Goal: Task Accomplishment & Management: Complete application form

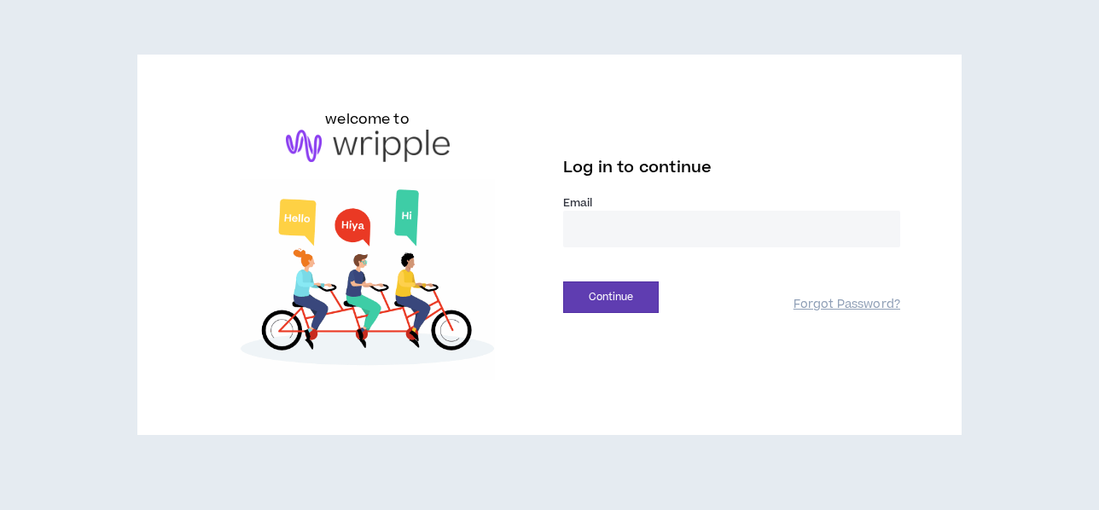
click at [690, 227] on input "email" at bounding box center [731, 229] width 337 height 37
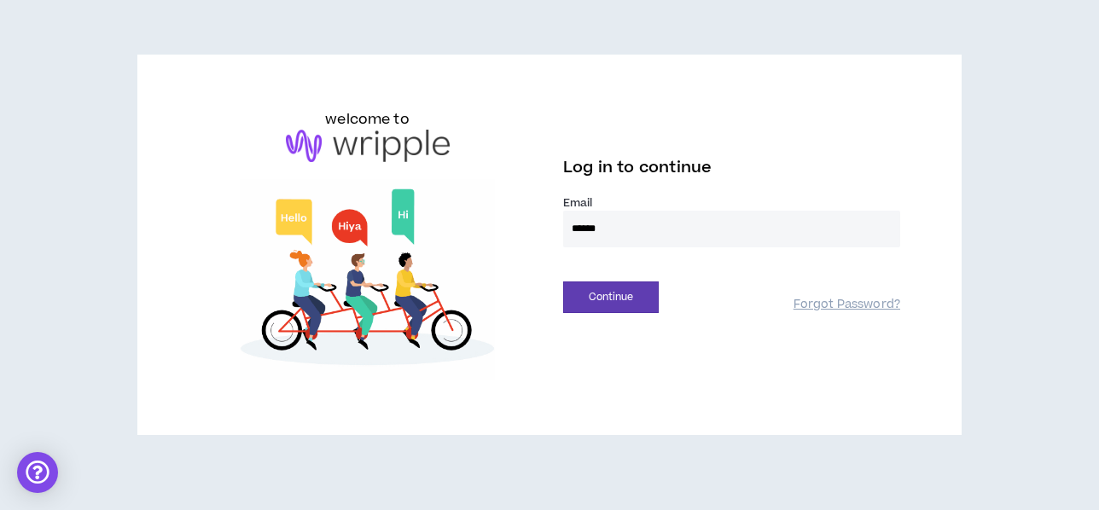
type input "**********"
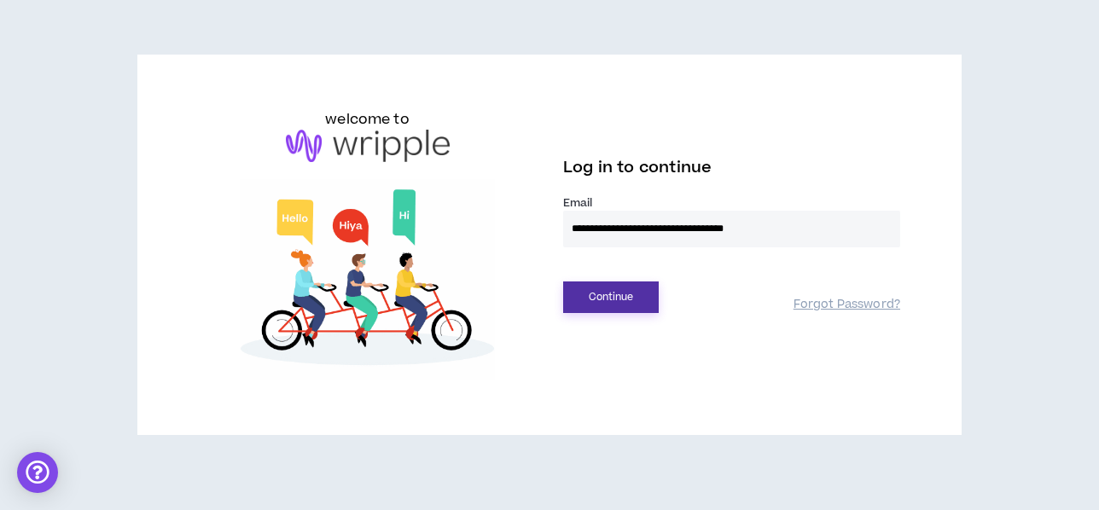
click at [629, 306] on button "Continue" at bounding box center [611, 298] width 96 height 32
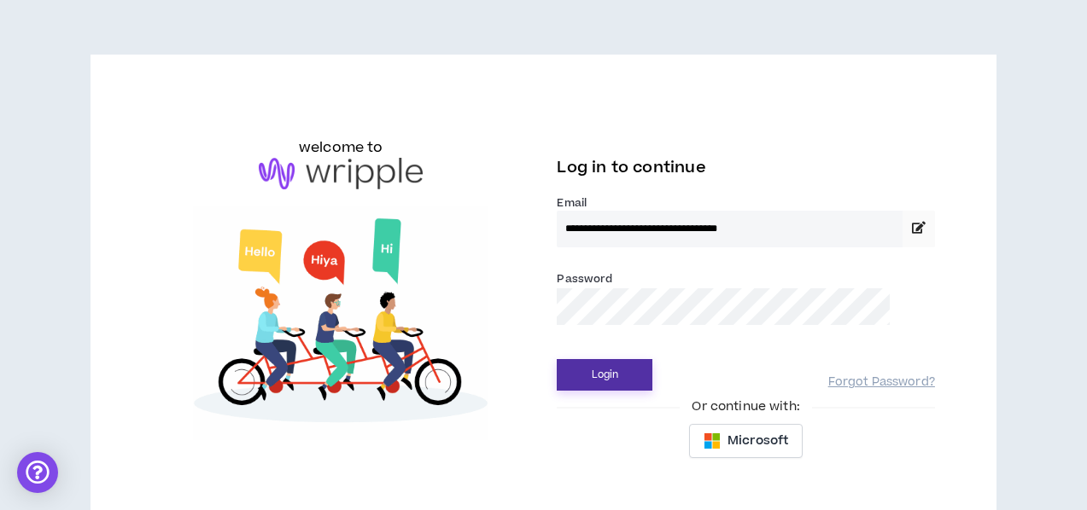
click at [556, 359] on button "Login" at bounding box center [604, 375] width 96 height 32
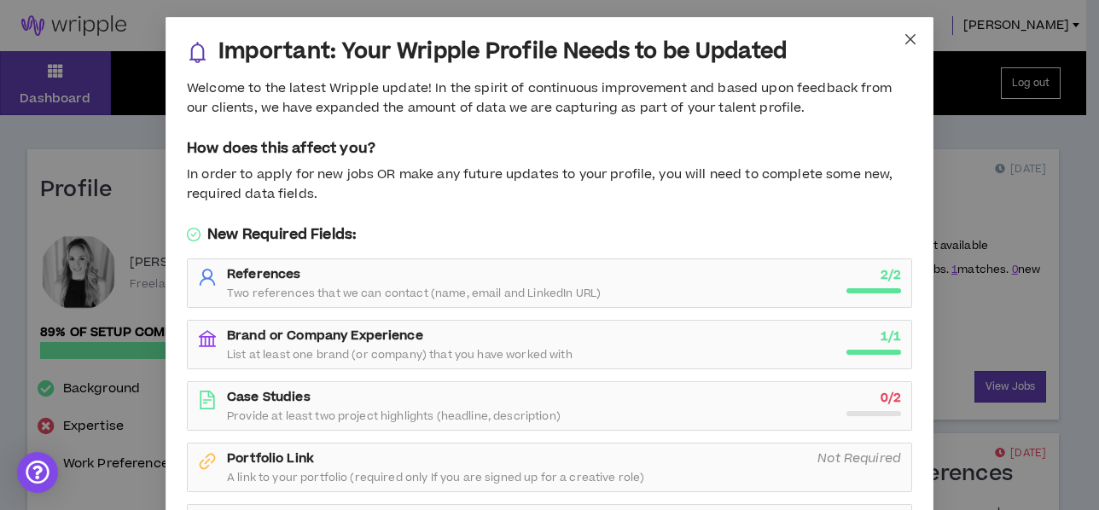
click at [906, 44] on icon "close" at bounding box center [911, 39] width 14 height 14
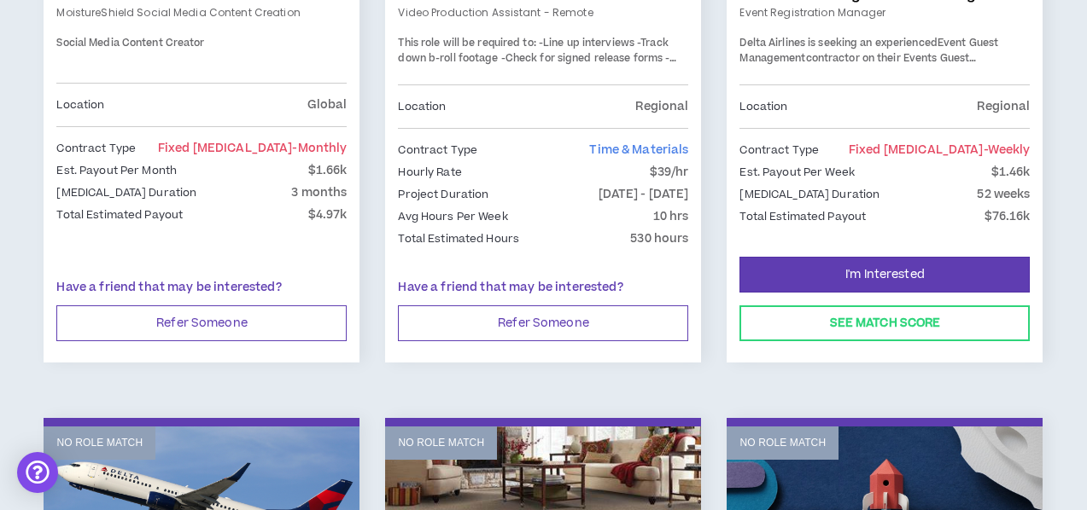
scroll to position [512, 0]
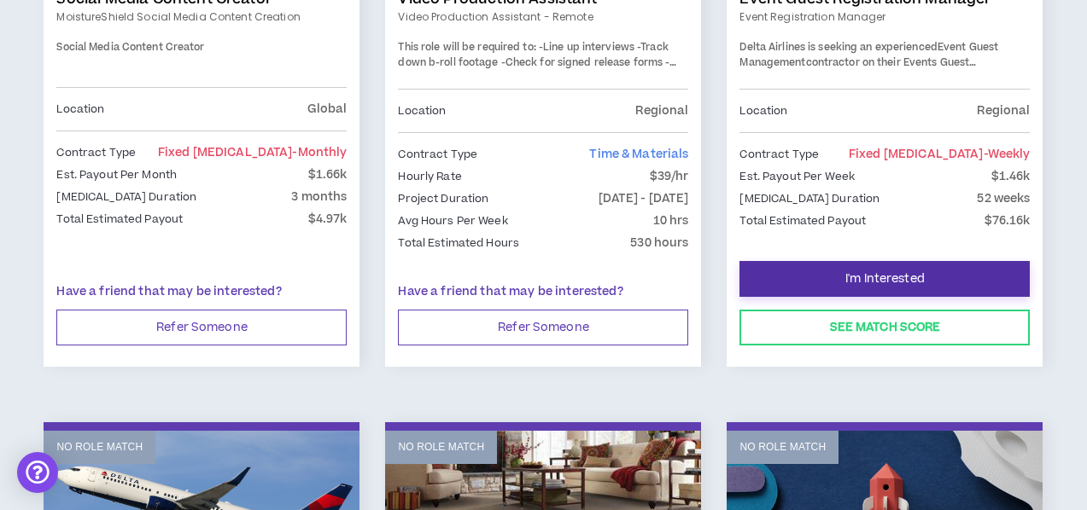
click at [939, 270] on button "I'm Interested" at bounding box center [884, 279] width 290 height 36
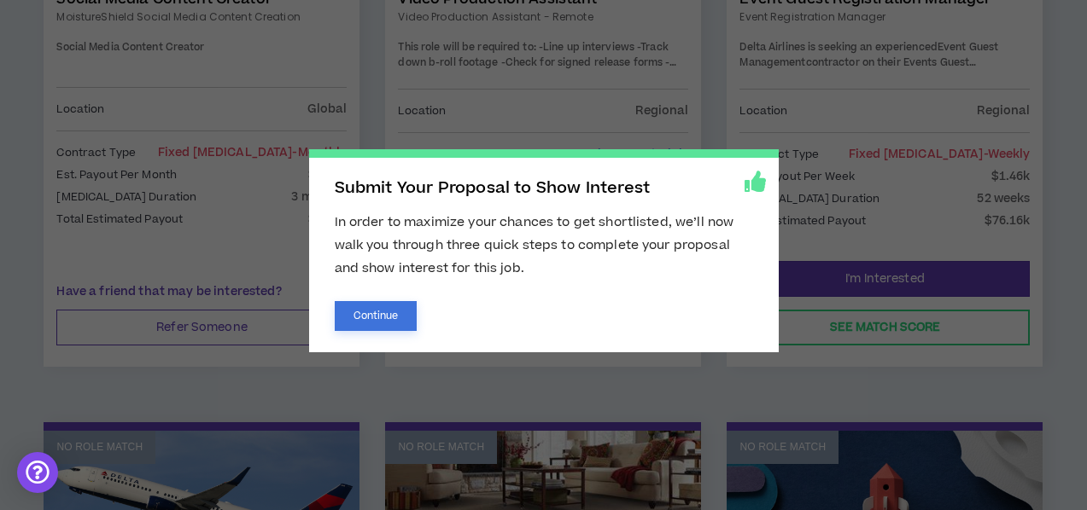
click at [397, 308] on button "Continue" at bounding box center [376, 316] width 83 height 30
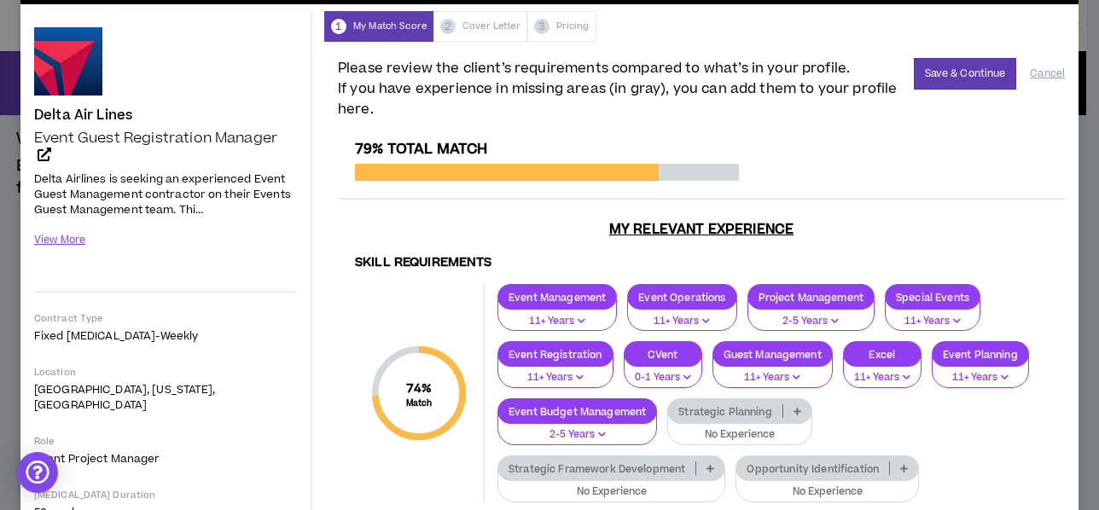
scroll to position [85, 0]
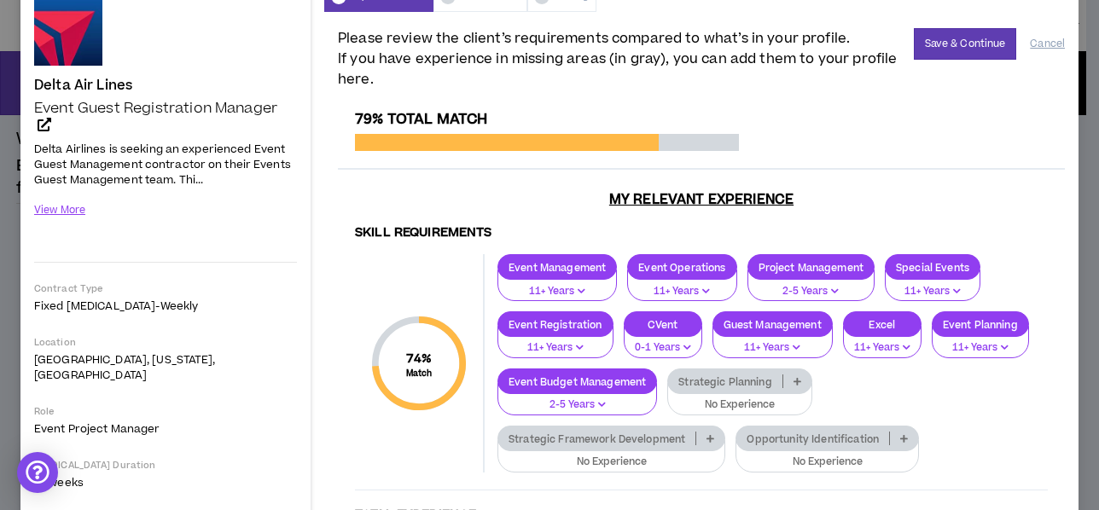
click at [801, 381] on icon at bounding box center [798, 381] width 8 height 9
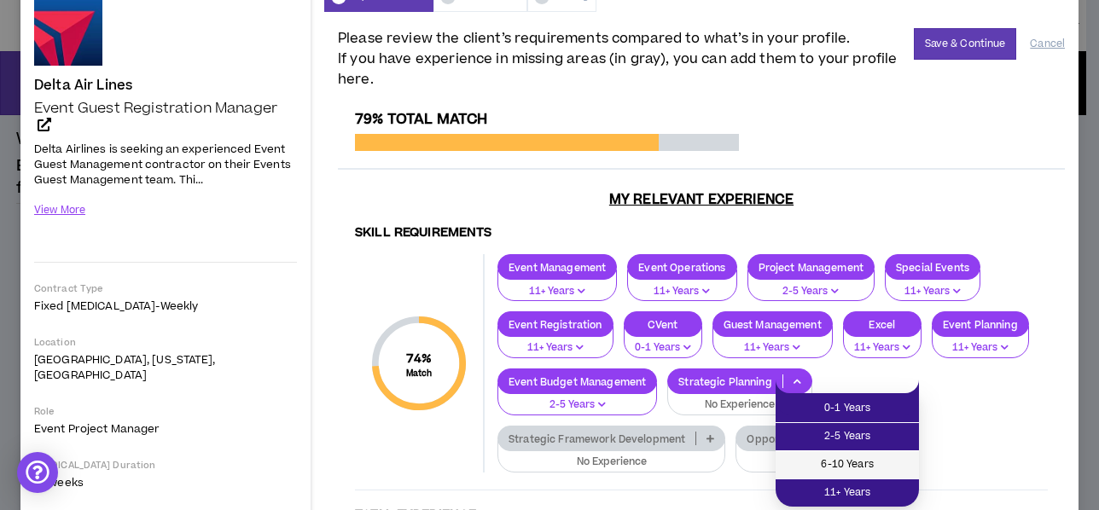
click at [871, 459] on span "6-10 Years" at bounding box center [847, 465] width 123 height 19
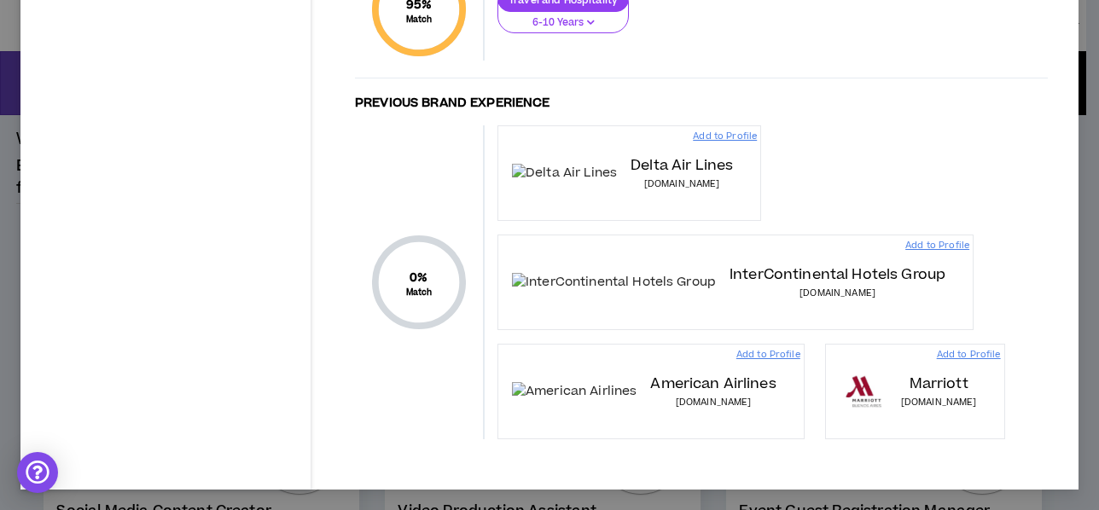
scroll to position [941, 0]
click at [906, 239] on p "Add to Profile" at bounding box center [938, 246] width 64 height 14
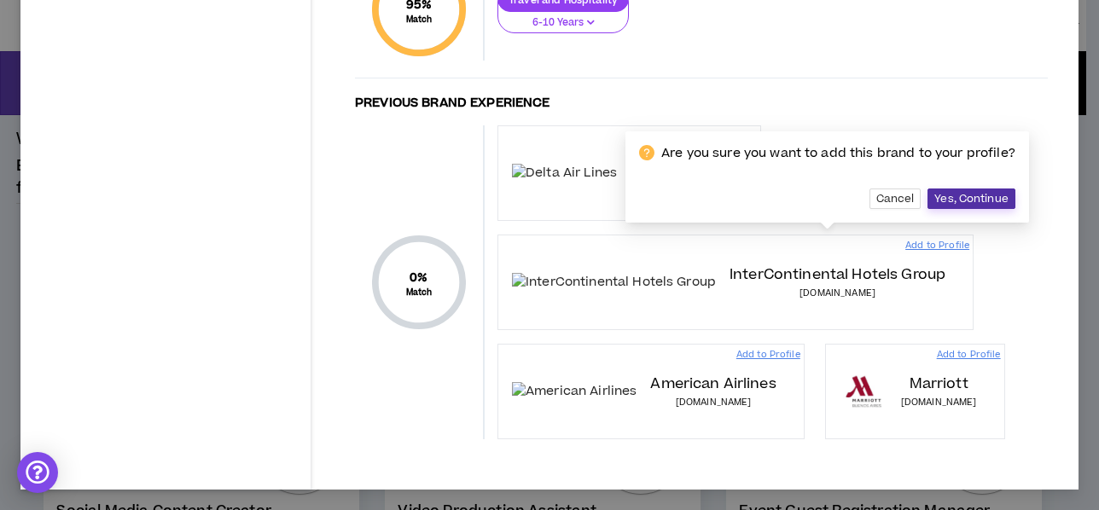
click at [948, 192] on span "Yes, Continue" at bounding box center [972, 199] width 74 height 14
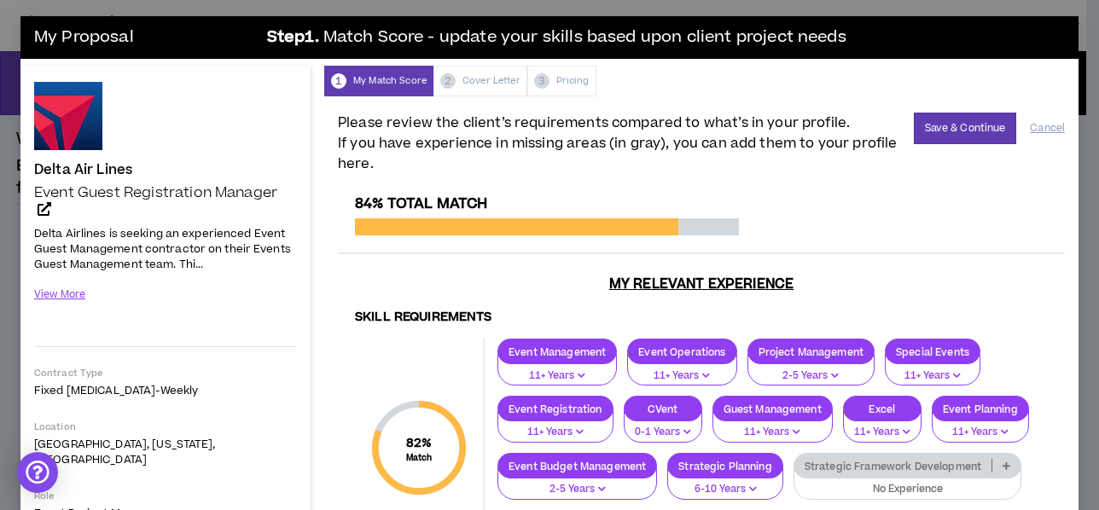
scroll to position [0, 0]
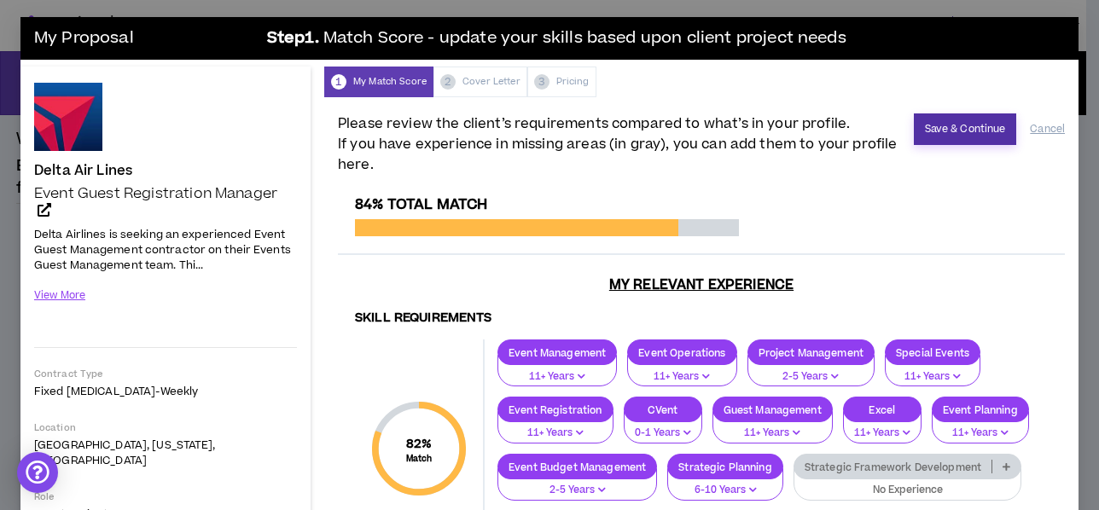
click at [969, 134] on button "Save & Continue" at bounding box center [965, 130] width 103 height 32
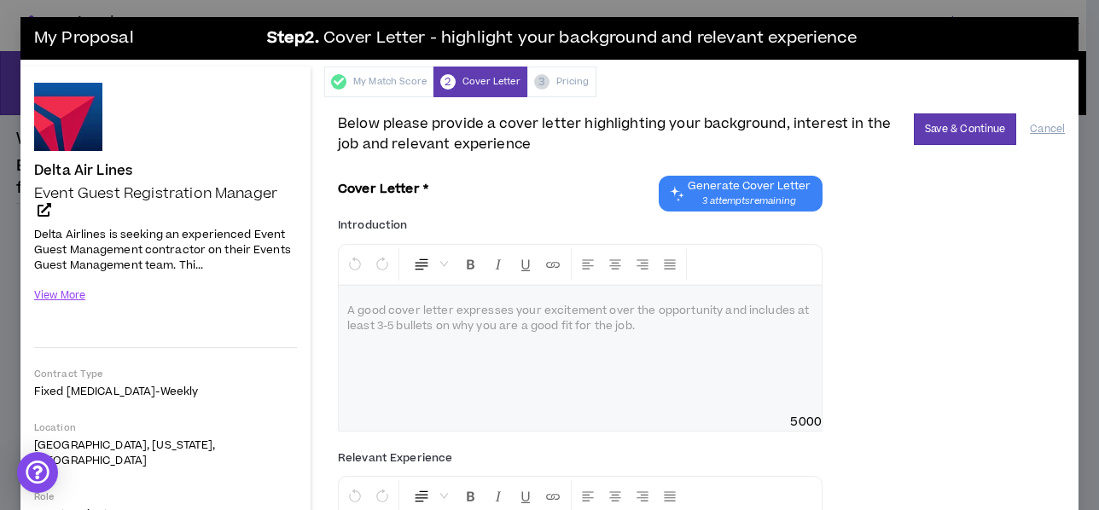
drag, startPoint x: 643, startPoint y: 329, endPoint x: 401, endPoint y: 316, distance: 241.9
click at [401, 316] on div at bounding box center [580, 350] width 483 height 128
drag, startPoint x: 656, startPoint y: 331, endPoint x: 529, endPoint y: 329, distance: 127.2
click at [652, 329] on div at bounding box center [580, 350] width 483 height 128
drag, startPoint x: 345, startPoint y: 310, endPoint x: 582, endPoint y: 319, distance: 237.5
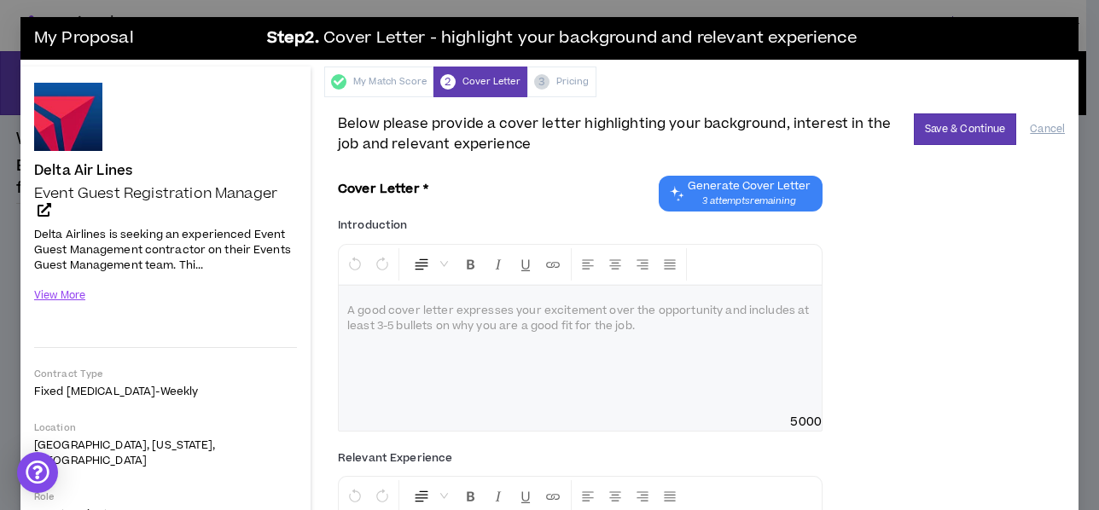
click at [580, 311] on div at bounding box center [580, 350] width 483 height 128
drag, startPoint x: 675, startPoint y: 335, endPoint x: 441, endPoint y: 313, distance: 234.9
click at [441, 313] on div at bounding box center [580, 350] width 483 height 128
click at [73, 294] on button "View More" at bounding box center [60, 296] width 52 height 30
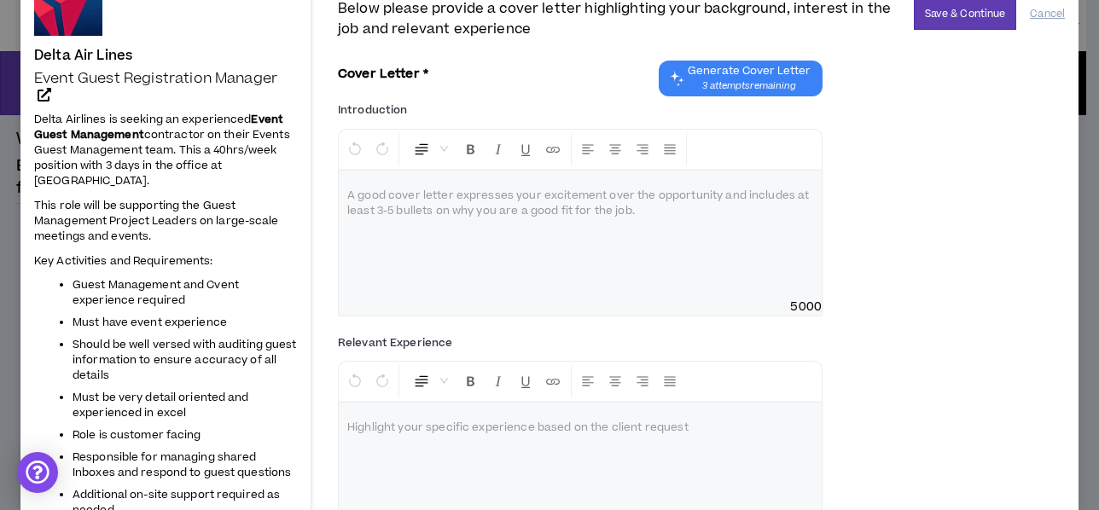
scroll to position [85, 0]
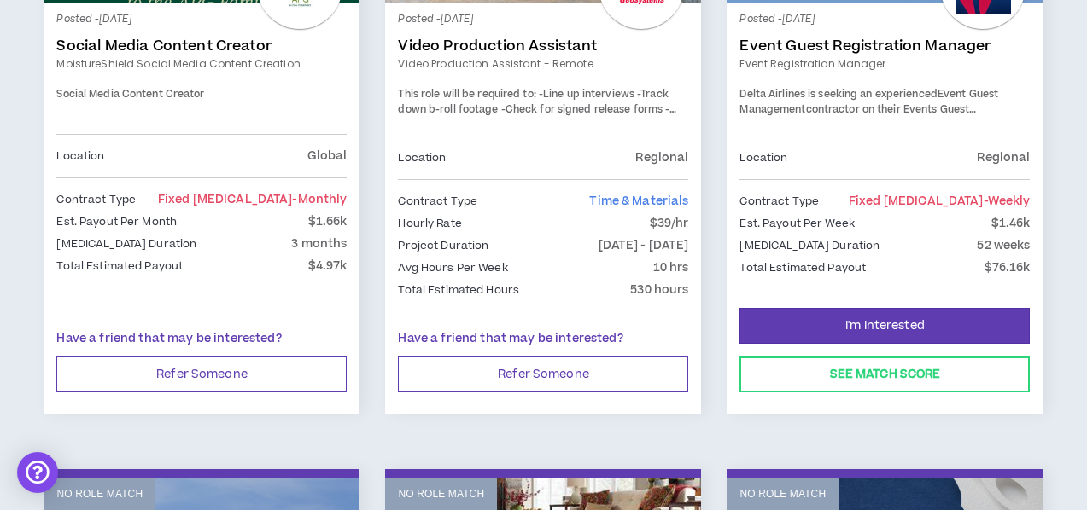
scroll to position [512, 0]
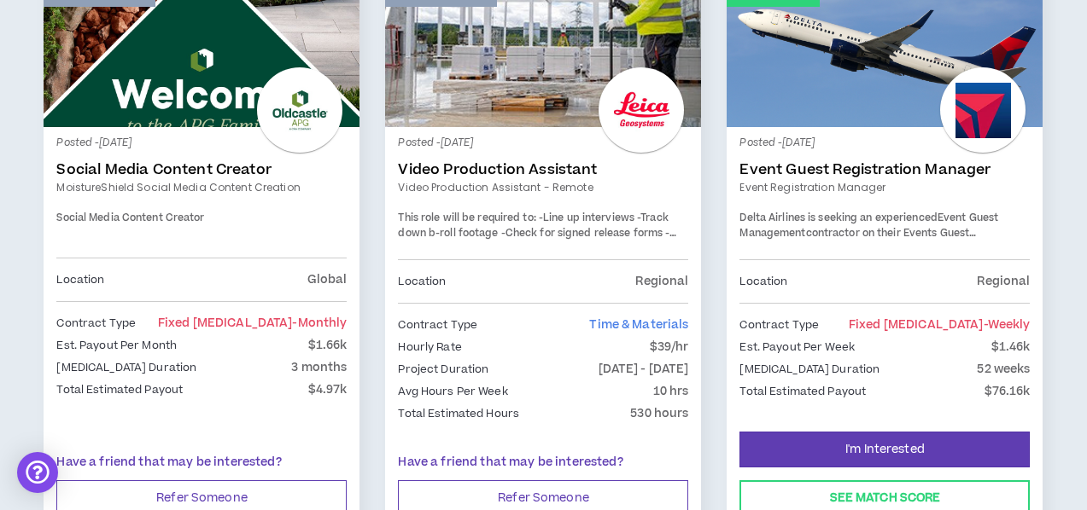
click at [912, 170] on link "Event Guest Registration Manager" at bounding box center [884, 169] width 290 height 17
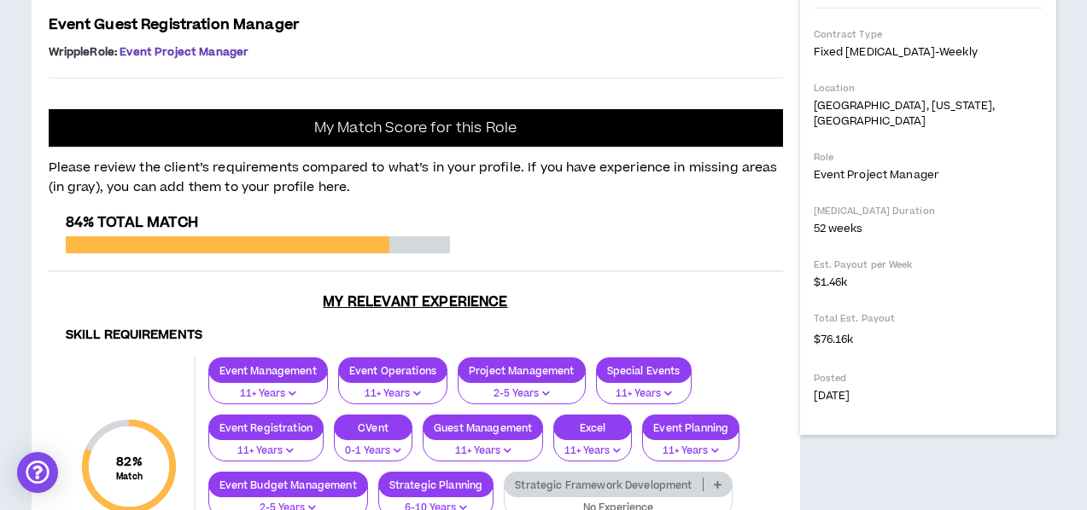
scroll to position [433, 0]
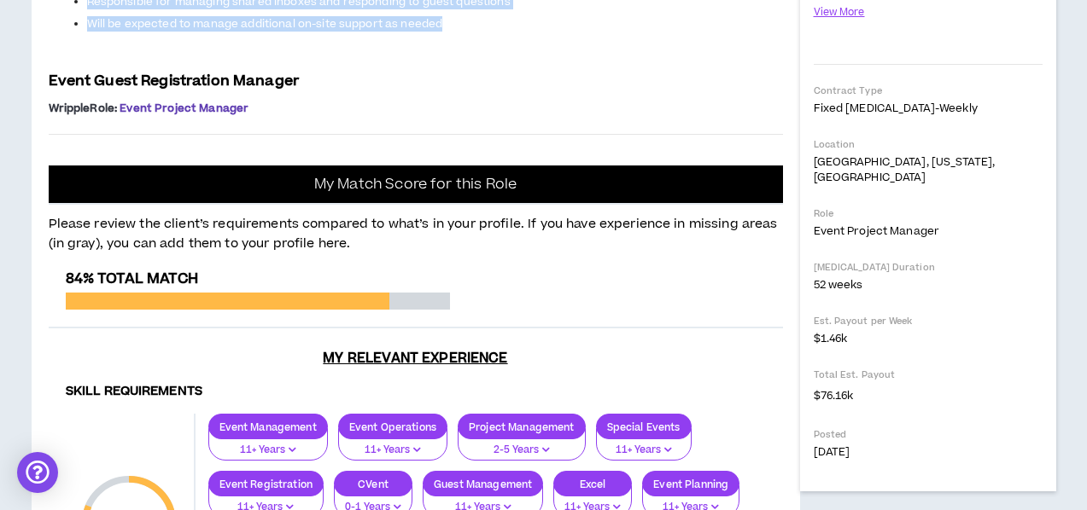
drag, startPoint x: 455, startPoint y: 257, endPoint x: 38, endPoint y: 172, distance: 425.8
copy div "Project: Event Registration Manager Delta Airlines is seeking an experienced Ev…"
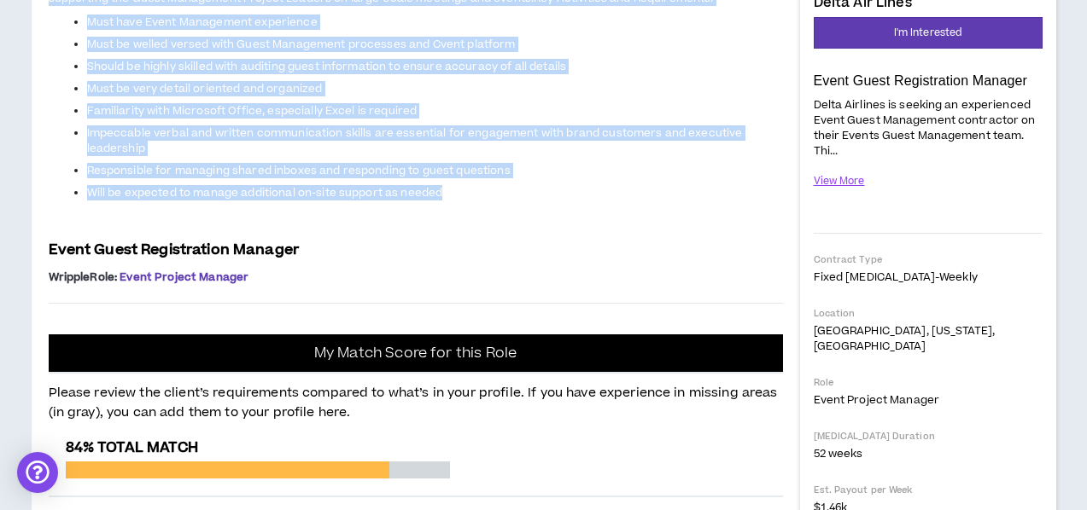
scroll to position [91, 0]
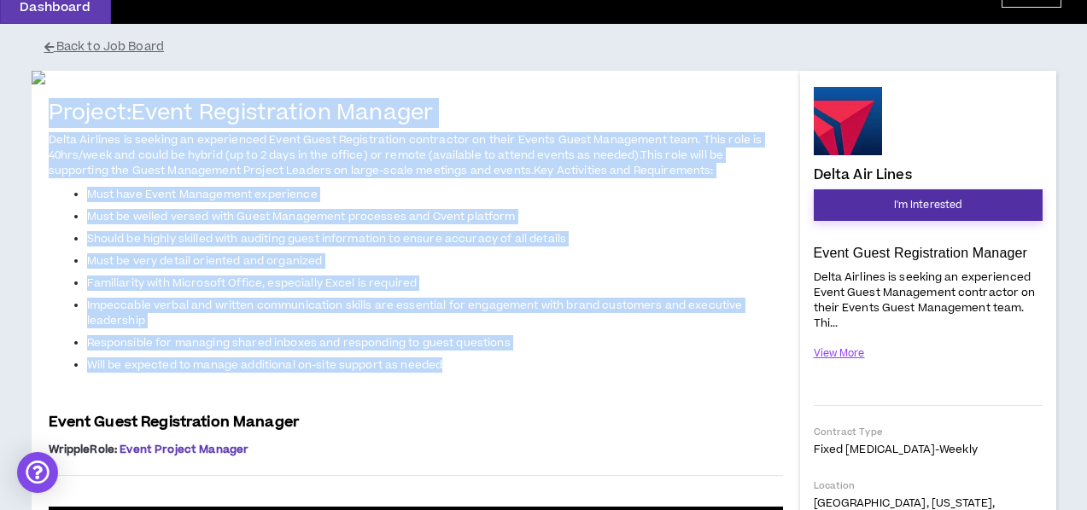
click at [890, 207] on button "I'm Interested" at bounding box center [927, 205] width 229 height 32
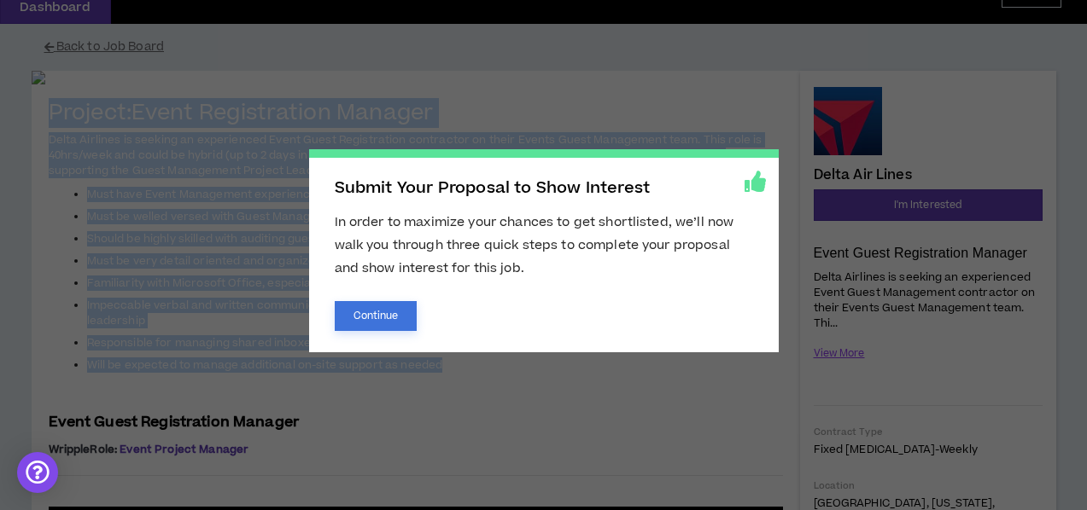
click at [391, 321] on button "Continue" at bounding box center [376, 316] width 83 height 30
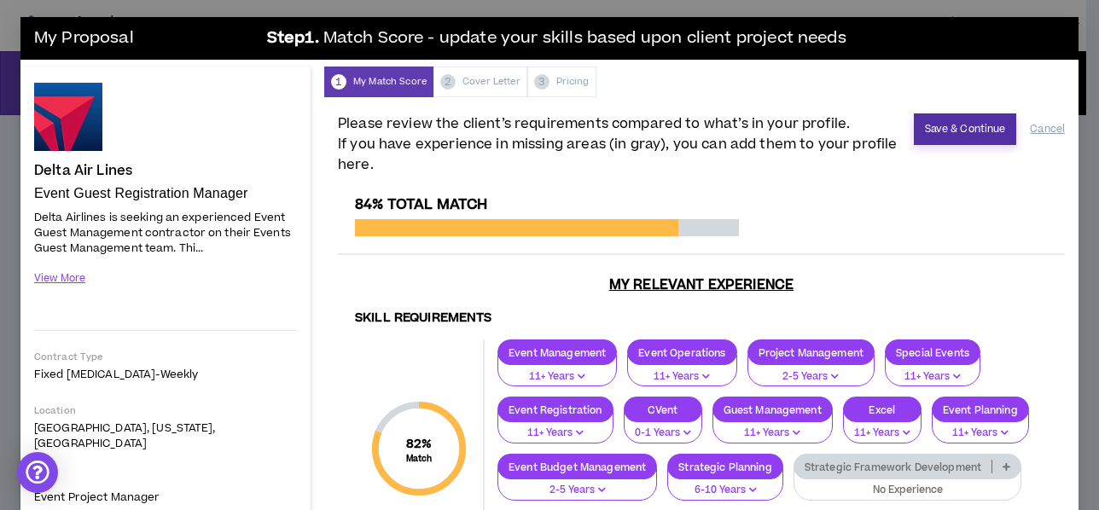
click at [954, 126] on button "Save & Continue" at bounding box center [965, 130] width 103 height 32
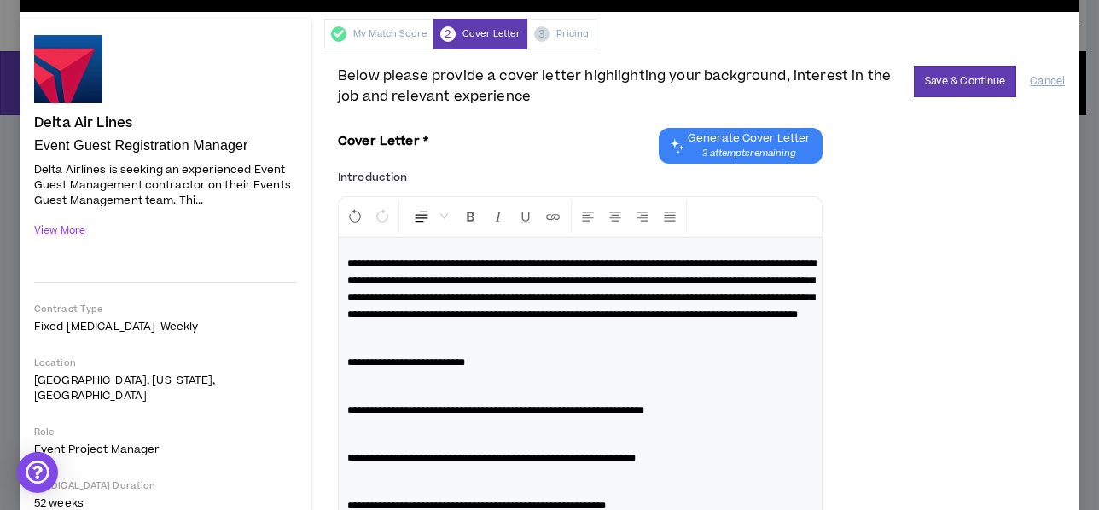
scroll to position [133, 0]
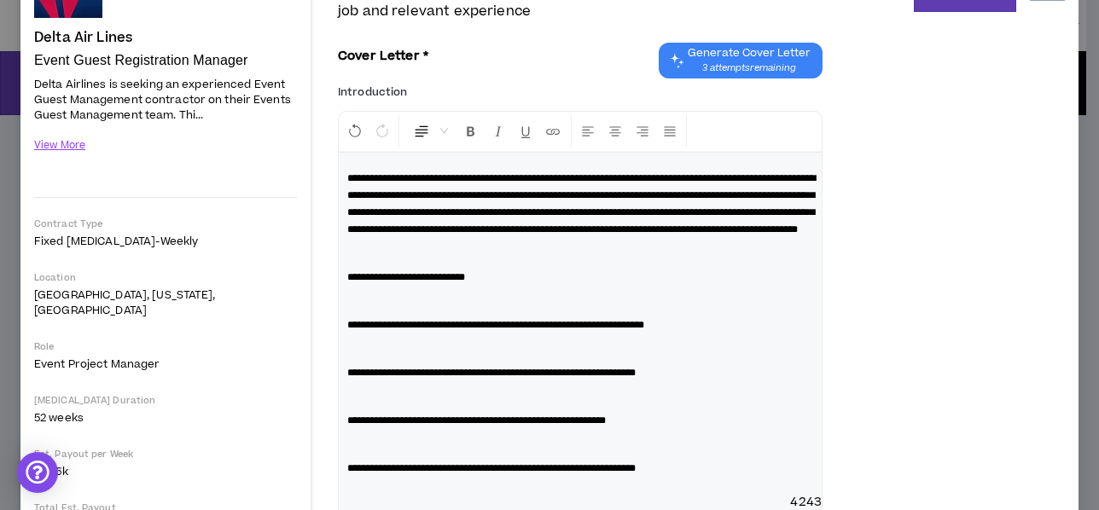
click at [346, 358] on div "**********" at bounding box center [580, 323] width 483 height 341
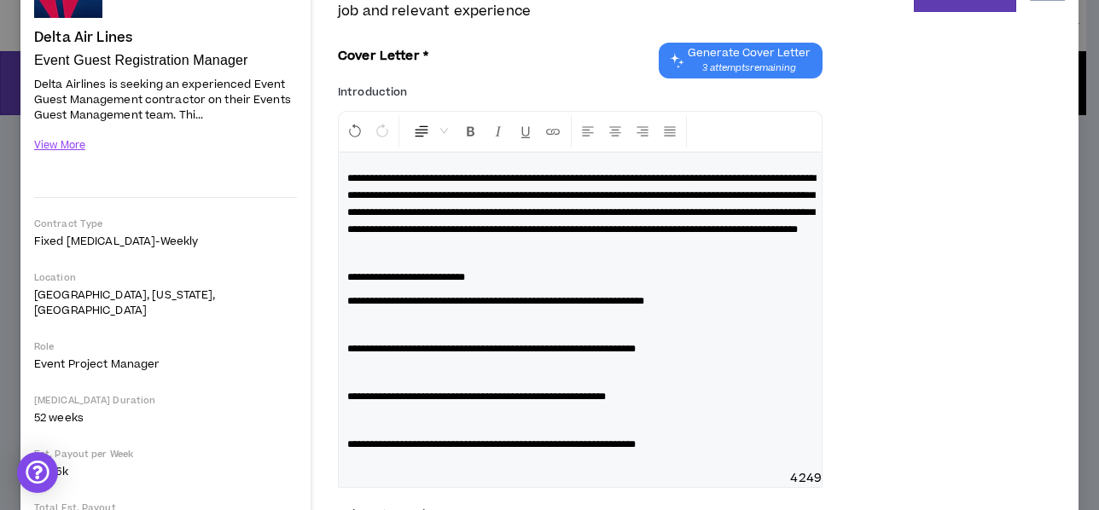
click at [347, 354] on span "**********" at bounding box center [491, 349] width 288 height 10
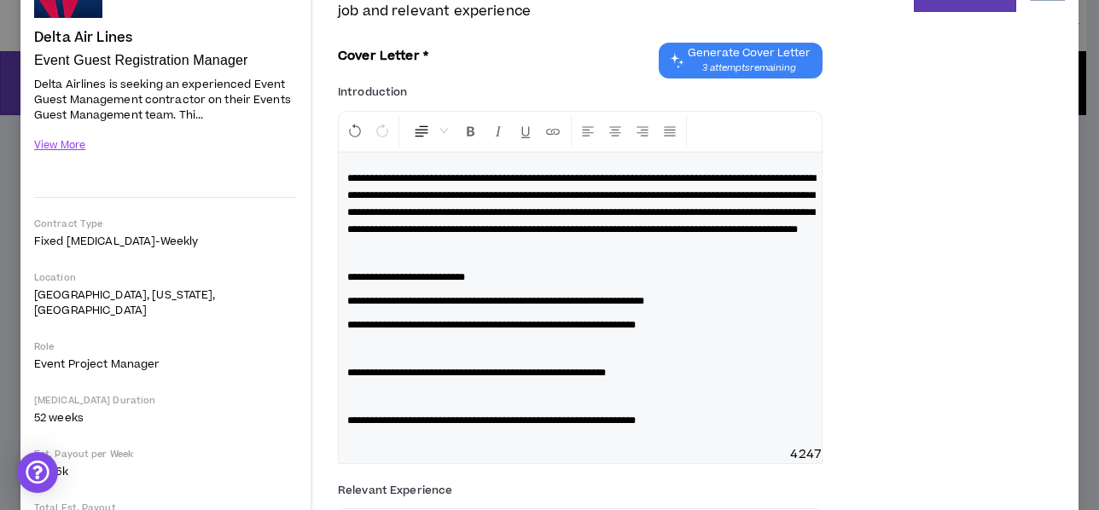
click at [347, 378] on span "**********" at bounding box center [476, 373] width 259 height 10
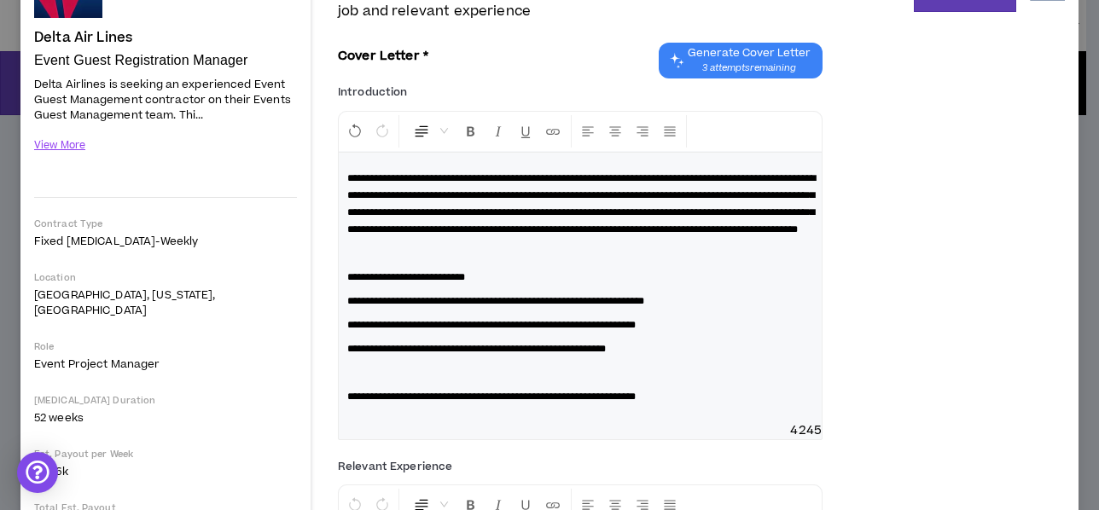
click at [349, 402] on span "**********" at bounding box center [491, 397] width 288 height 10
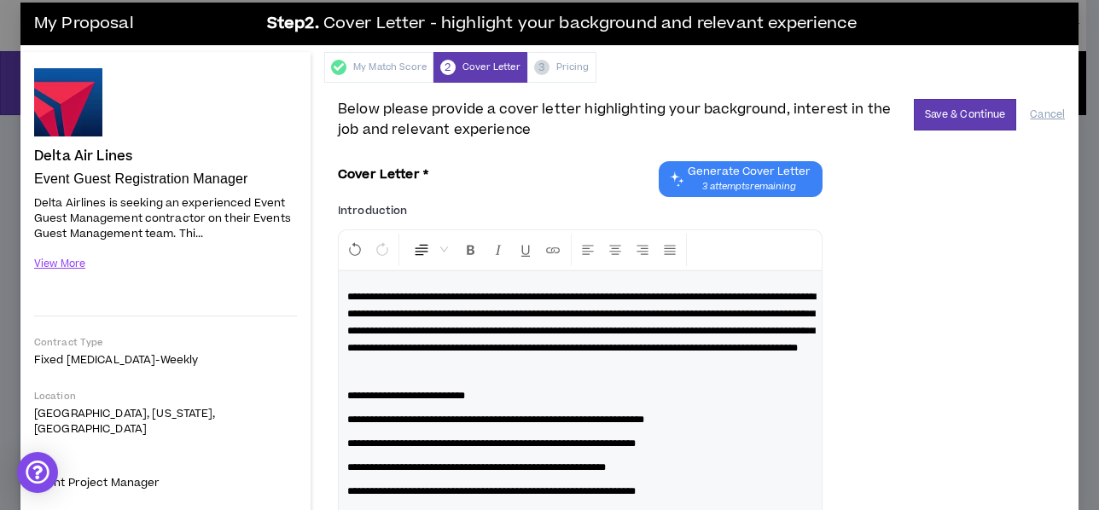
scroll to position [0, 0]
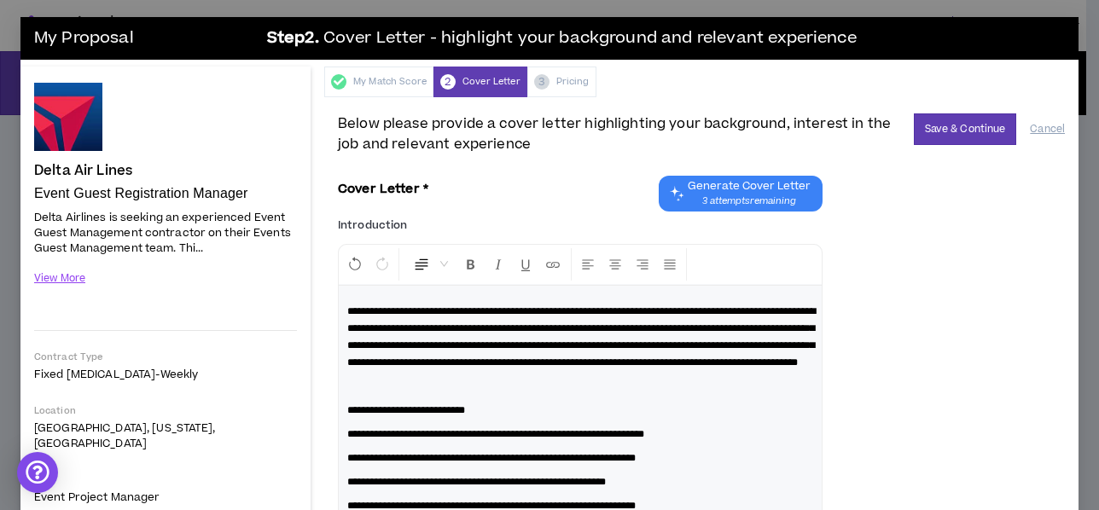
click at [462, 328] on span "**********" at bounding box center [581, 336] width 469 height 61
drag, startPoint x: 463, startPoint y: 320, endPoint x: 768, endPoint y: 310, distance: 304.9
click at [768, 310] on span "**********" at bounding box center [581, 336] width 469 height 61
drag, startPoint x: 488, startPoint y: 361, endPoint x: 638, endPoint y: 346, distance: 150.2
click at [638, 346] on span "**********" at bounding box center [581, 336] width 469 height 61
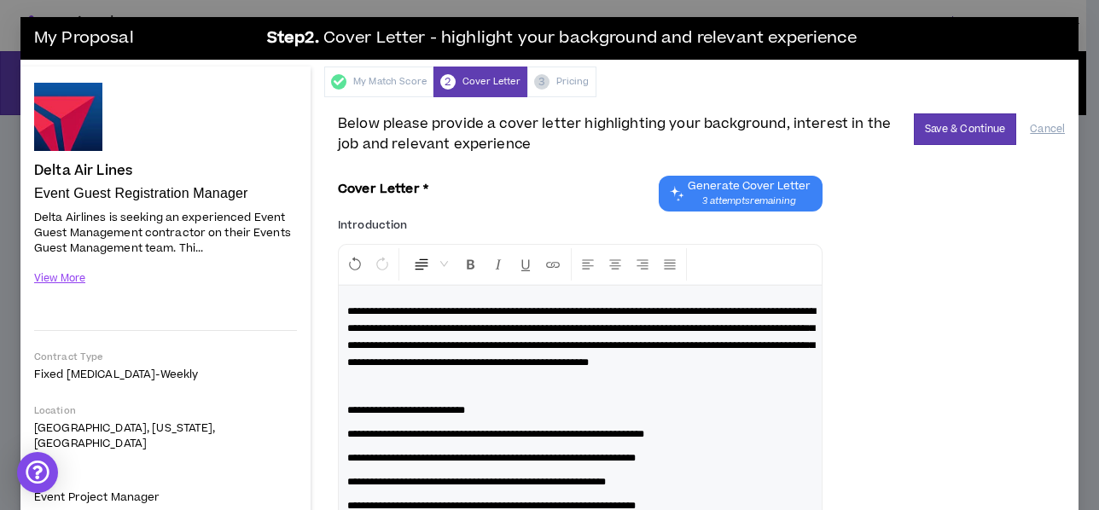
click at [406, 368] on span "**********" at bounding box center [581, 336] width 469 height 61
click at [625, 419] on p "**********" at bounding box center [580, 410] width 466 height 17
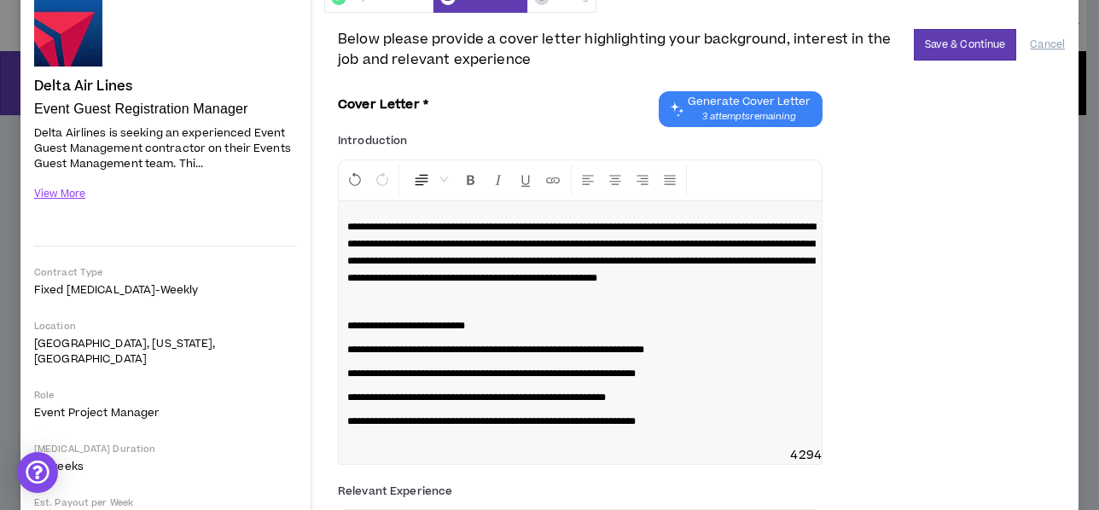
scroll to position [82, 0]
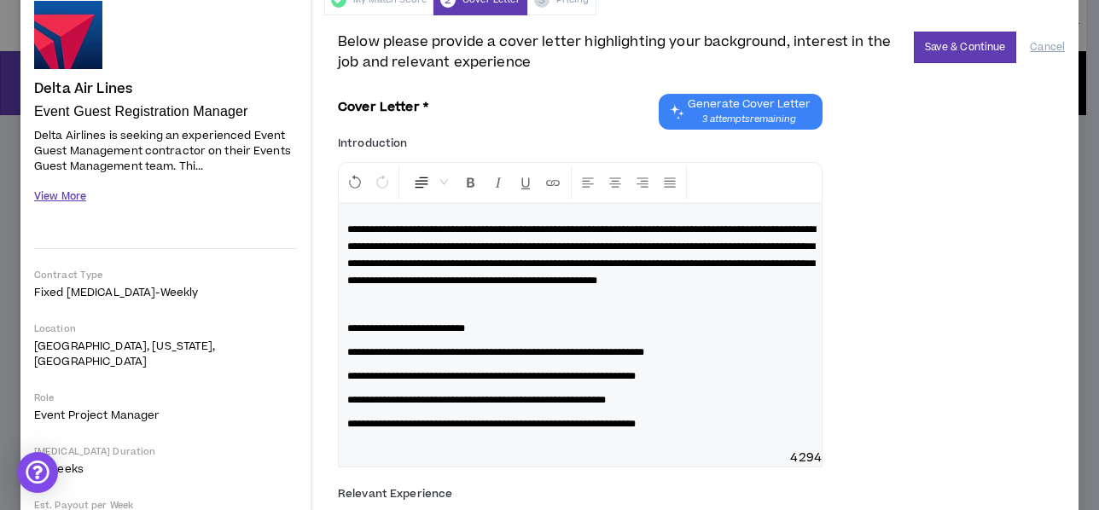
click at [80, 202] on button "View More" at bounding box center [60, 197] width 52 height 30
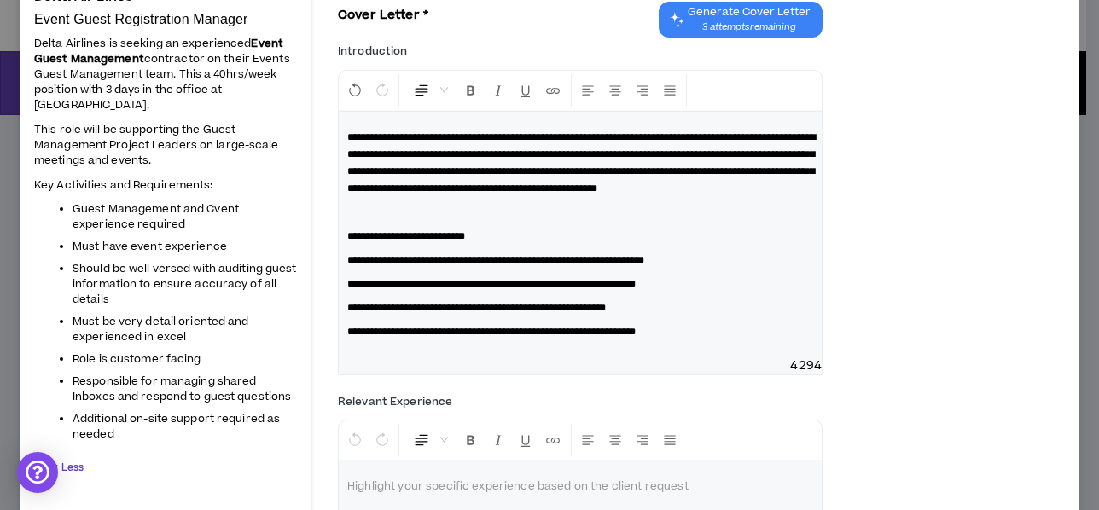
scroll to position [0, 0]
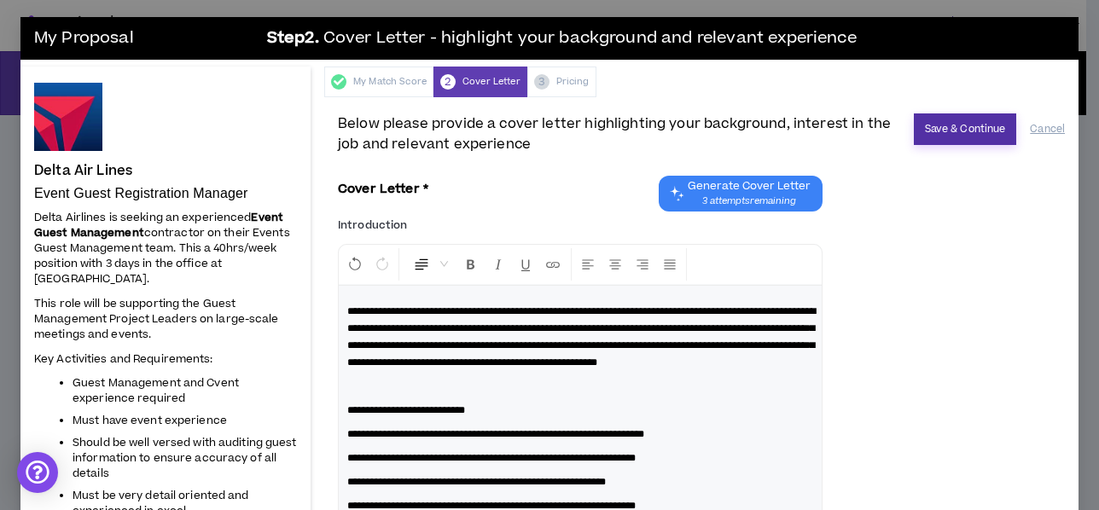
click at [931, 126] on button "Save & Continue" at bounding box center [965, 130] width 103 height 32
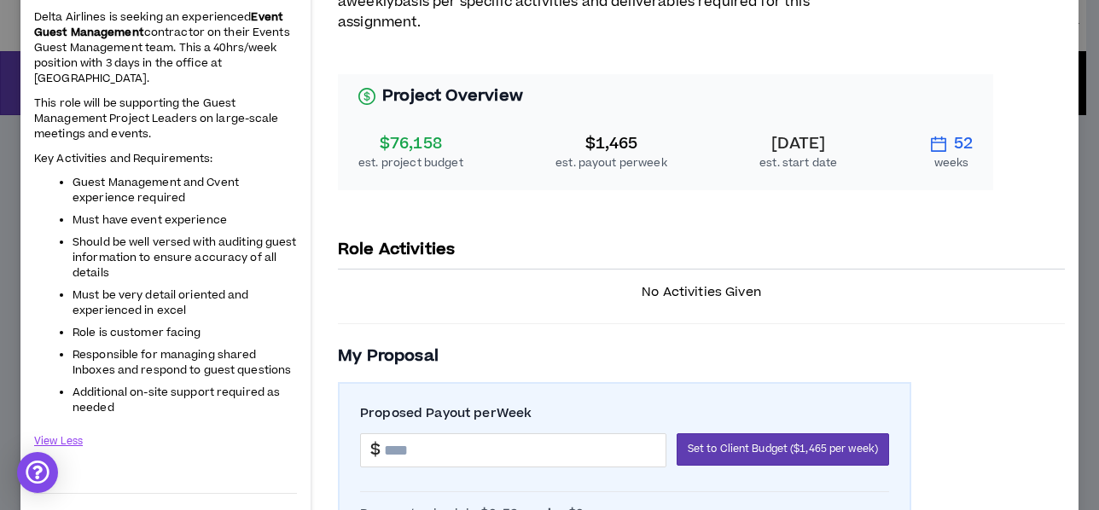
scroll to position [171, 0]
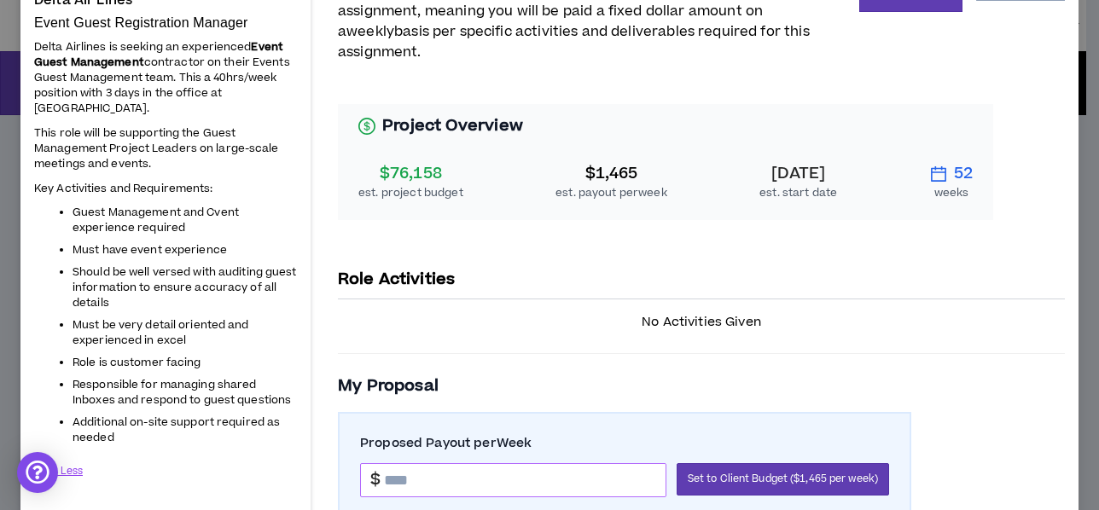
click at [467, 463] on div "$" at bounding box center [513, 480] width 306 height 34
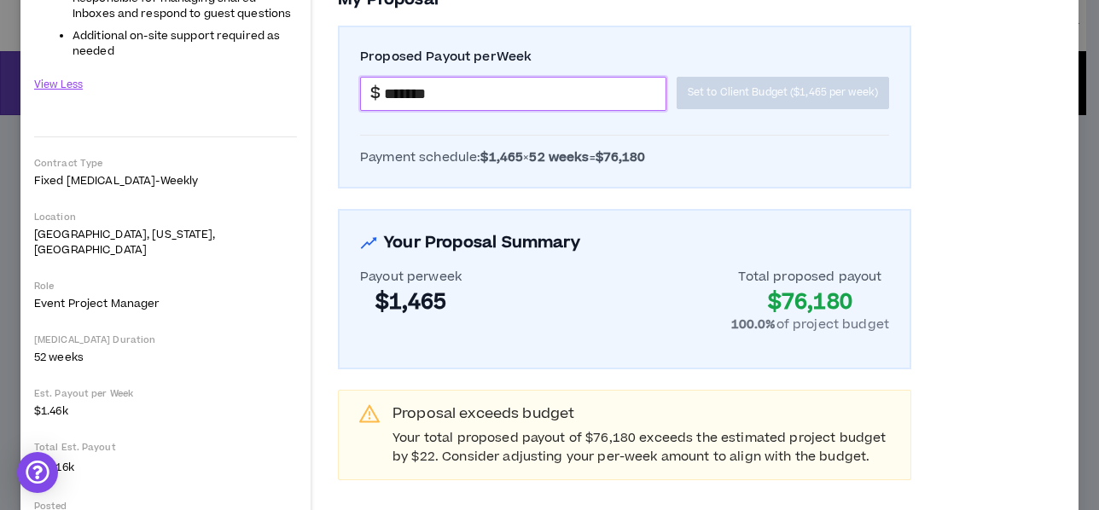
scroll to position [530, 0]
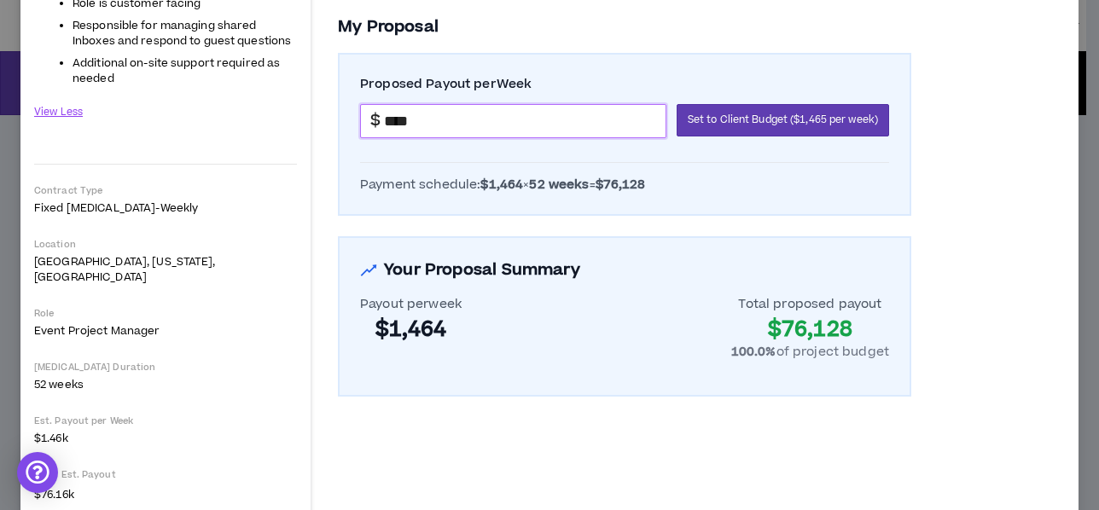
type input "*******"
click at [635, 466] on div "Type of Contract: Fixed [MEDICAL_DATA] ( Weekly ) The client has request a fixe…" at bounding box center [701, 78] width 754 height 1023
